Goal: Information Seeking & Learning: Learn about a topic

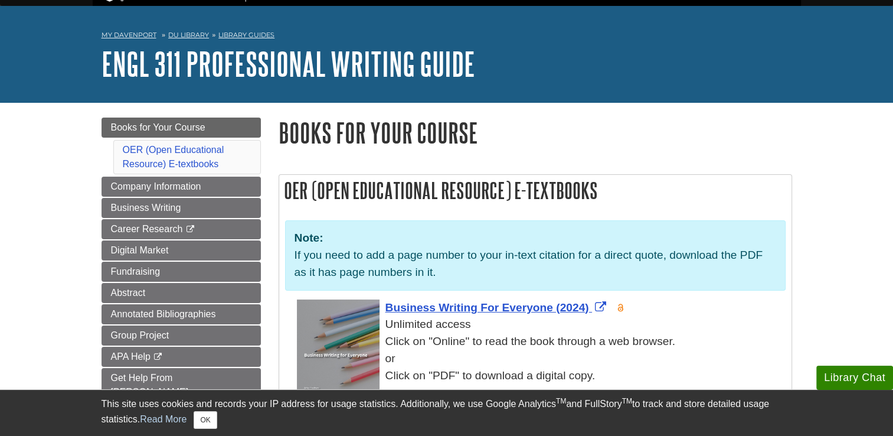
scroll to position [26, 0]
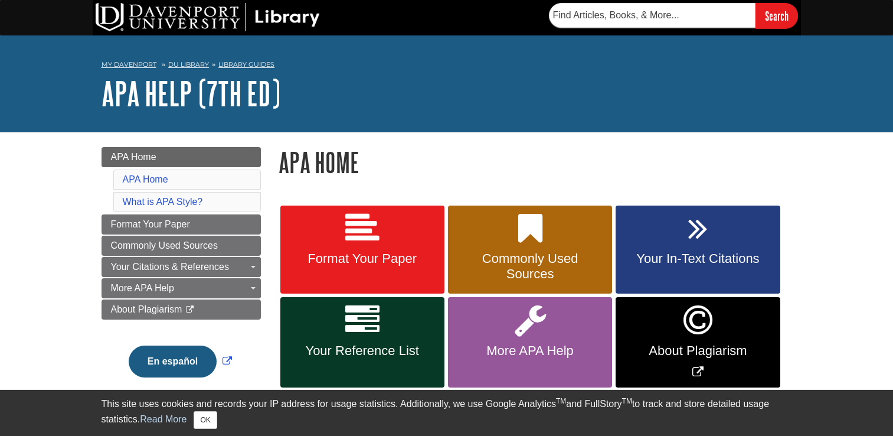
scroll to position [85, 0]
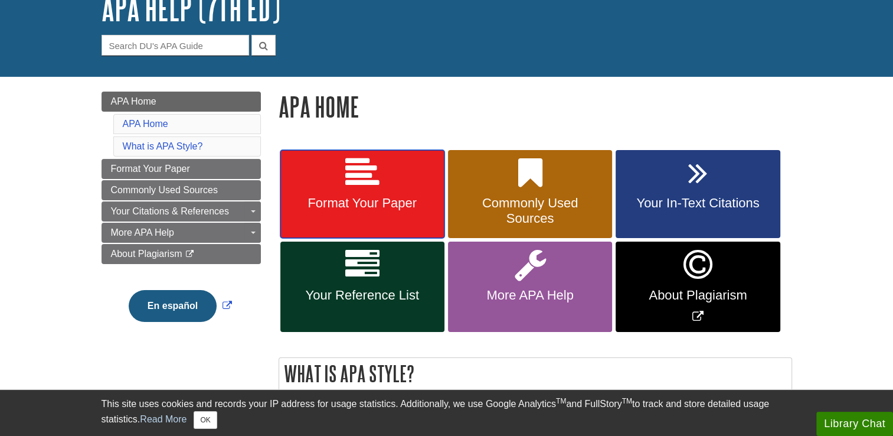
click at [398, 202] on span "Format Your Paper" at bounding box center [362, 202] width 146 height 15
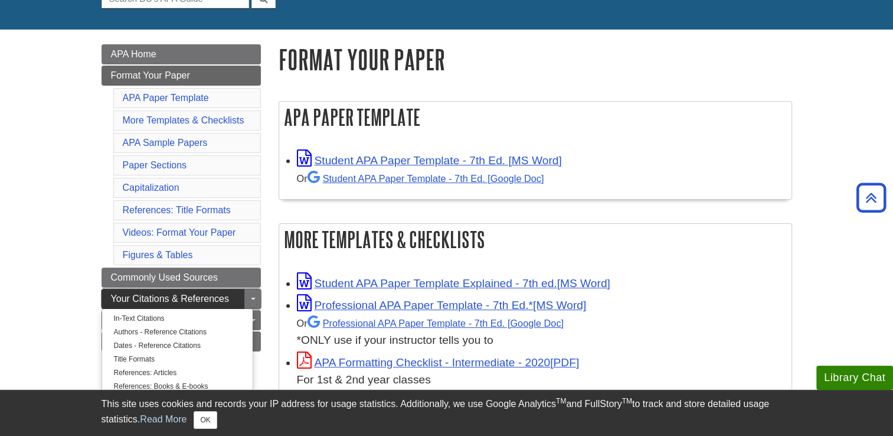
scroll to position [162, 0]
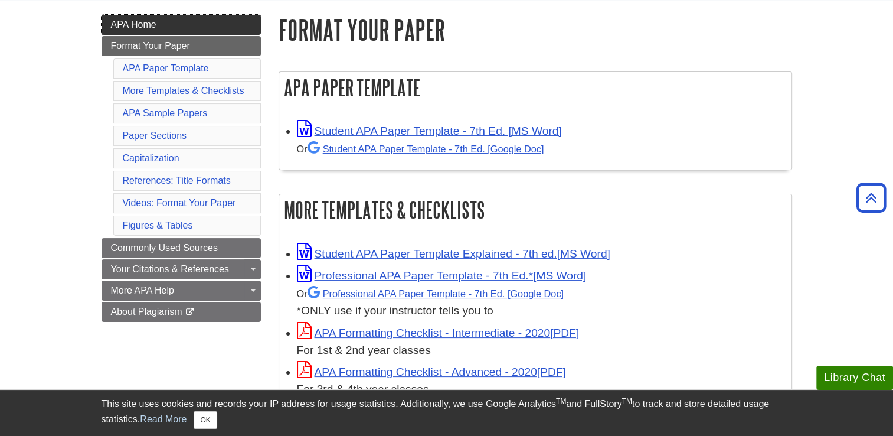
click at [149, 24] on span "APA Home" at bounding box center [133, 24] width 45 height 10
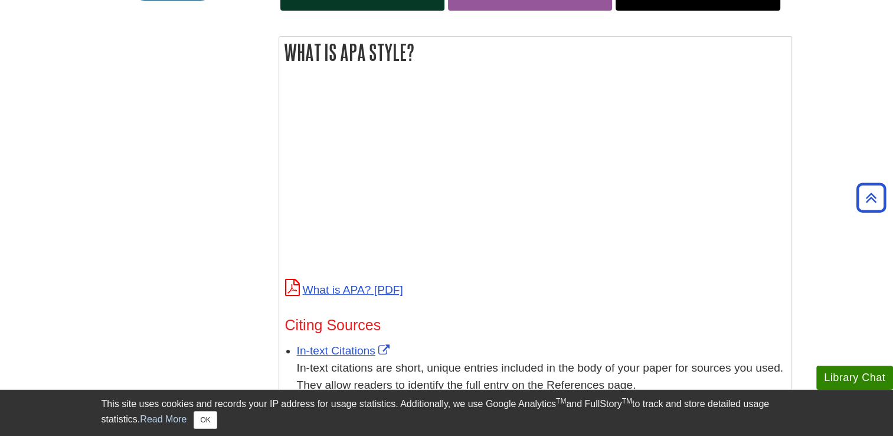
scroll to position [488, 0]
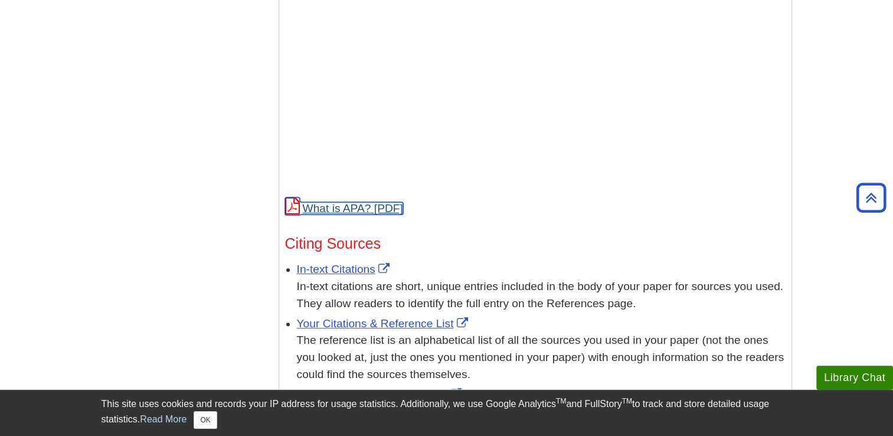
click at [338, 210] on link "What is APA?" at bounding box center [344, 208] width 118 height 12
click at [341, 268] on link "In-text Citations" at bounding box center [345, 269] width 96 height 12
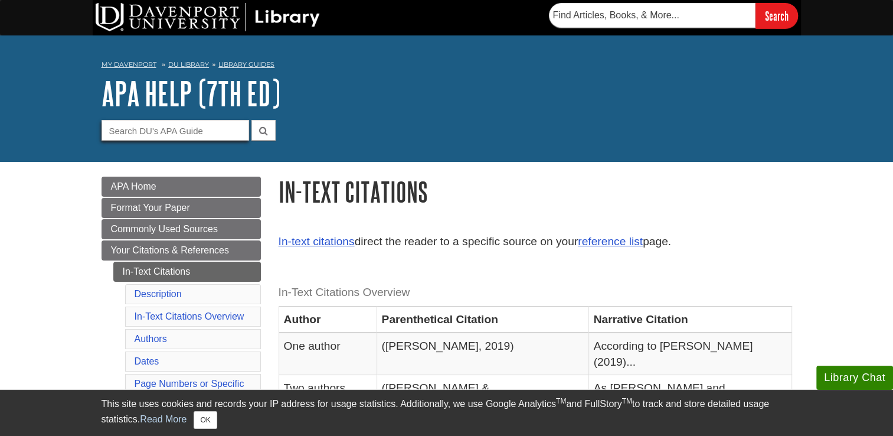
click at [171, 138] on input "Guide Search Terms" at bounding box center [176, 130] width 148 height 21
type input "should titles be in italics"
click at [252, 120] on button "submit" at bounding box center [264, 130] width 24 height 21
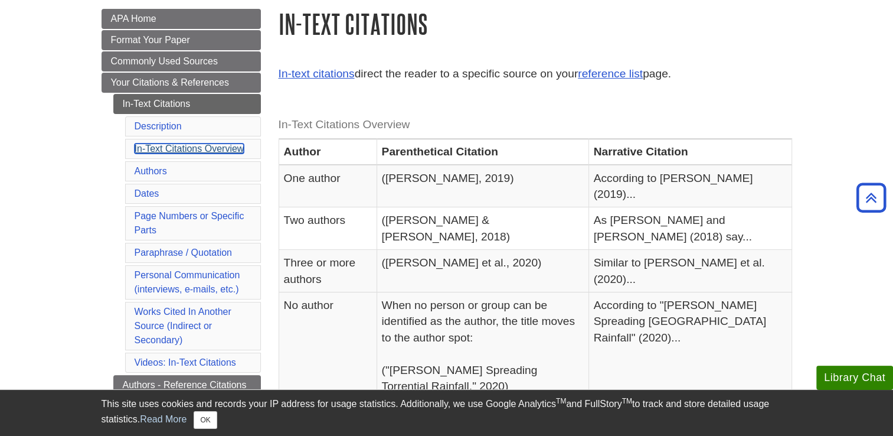
click at [215, 151] on link "In-Text Citations Overview" at bounding box center [190, 148] width 110 height 10
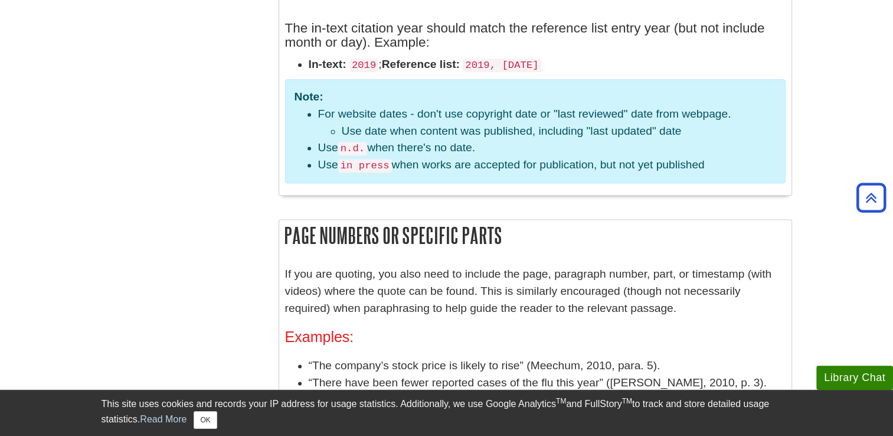
scroll to position [1576, 0]
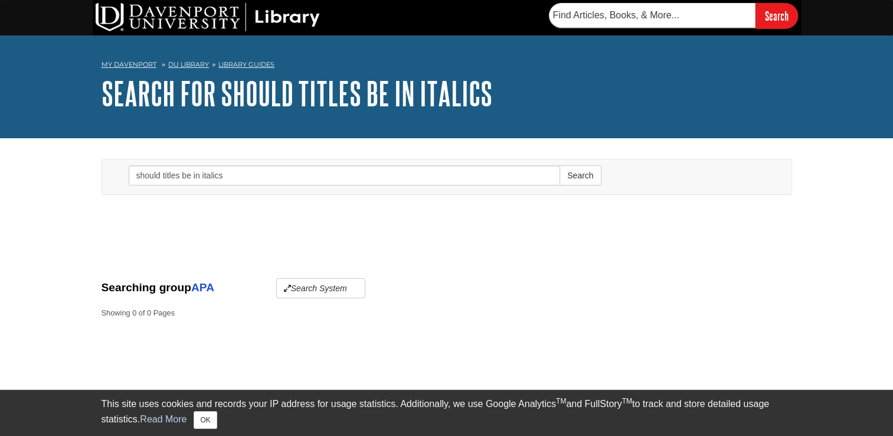
scroll to position [63, 0]
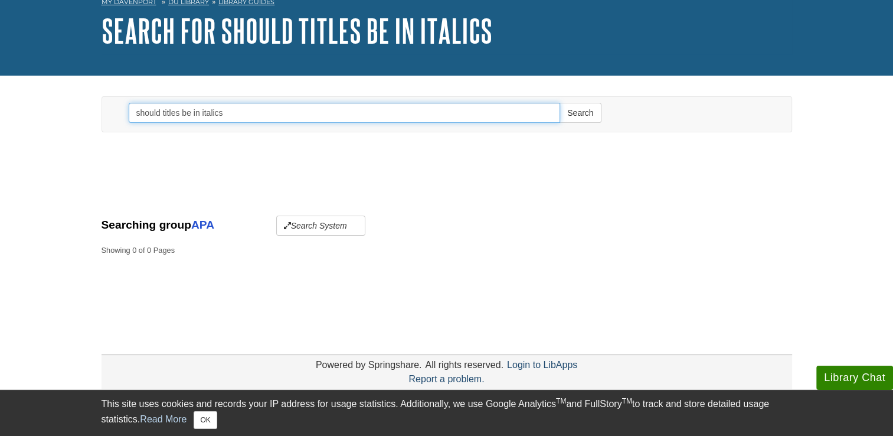
click at [191, 113] on input "should titles be in italics" at bounding box center [345, 113] width 432 height 20
type input "titles"
click at [560, 103] on button "Search" at bounding box center [580, 113] width 41 height 20
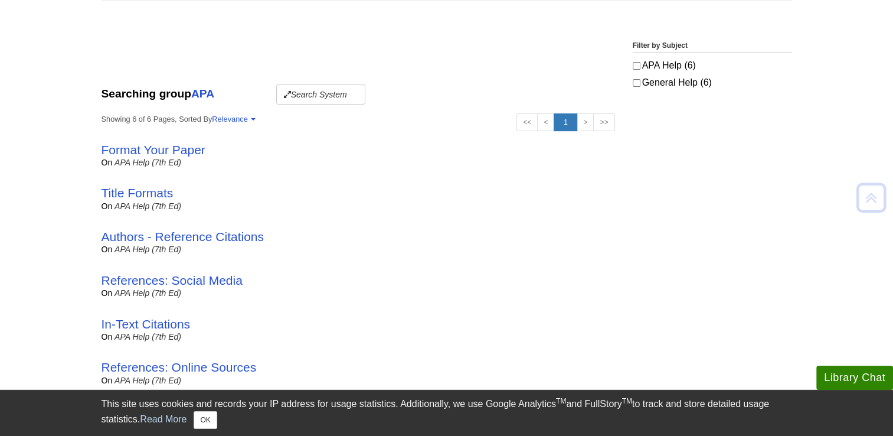
scroll to position [195, 0]
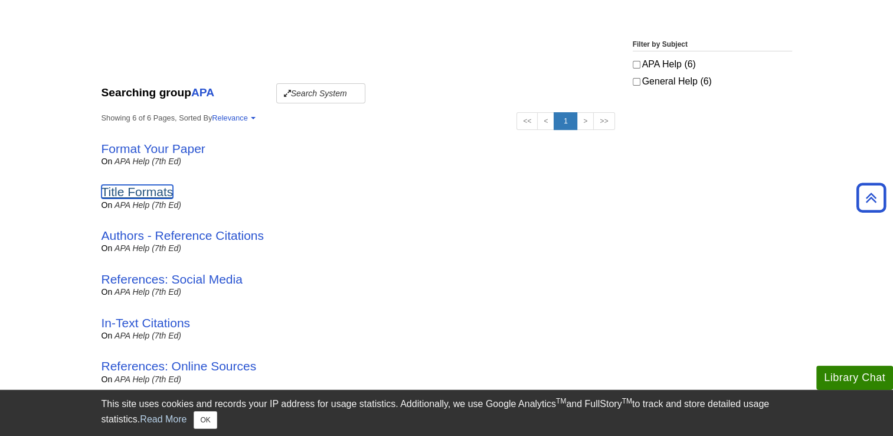
click at [140, 194] on link "Title Formats" at bounding box center [138, 192] width 72 height 14
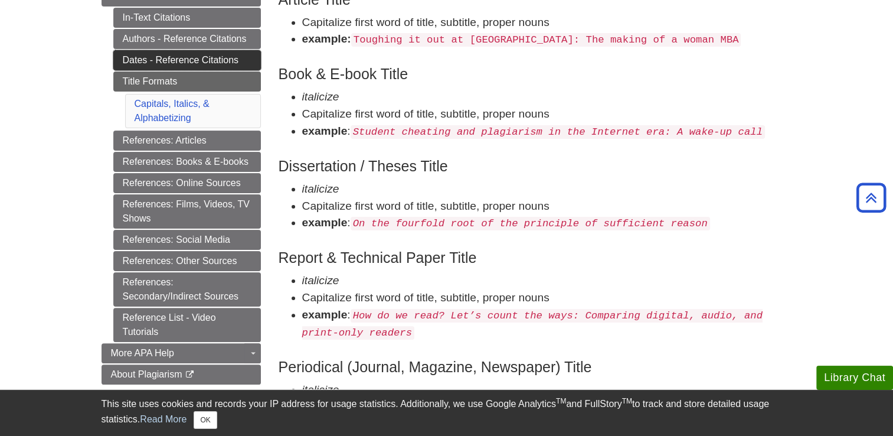
scroll to position [253, 0]
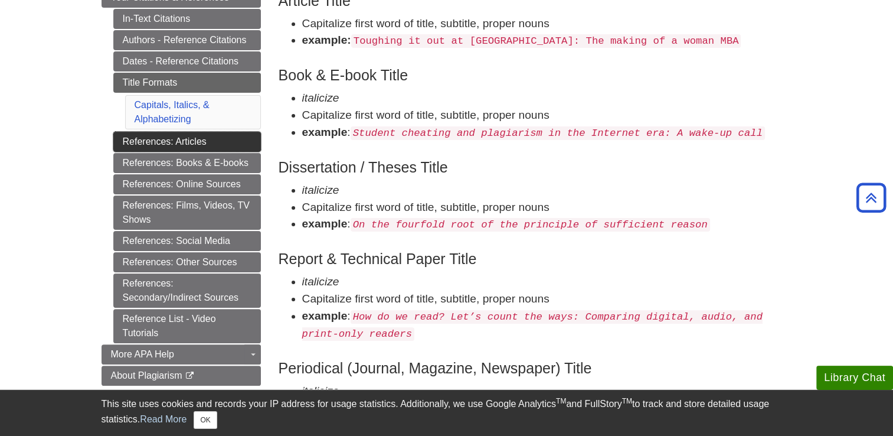
click at [159, 136] on link "References: Articles" at bounding box center [187, 142] width 148 height 20
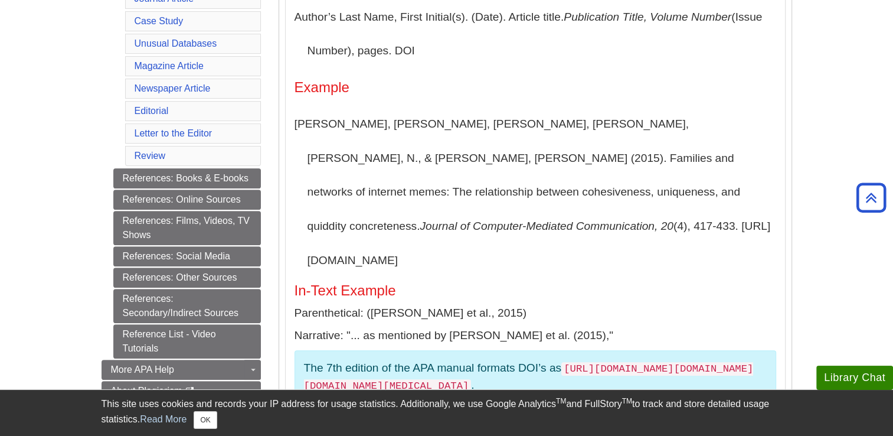
scroll to position [381, 0]
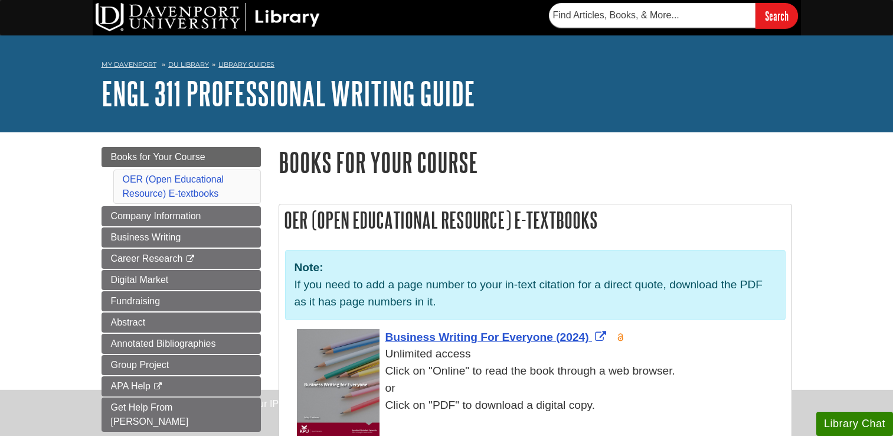
scroll to position [26, 0]
